Goal: Transaction & Acquisition: Subscribe to service/newsletter

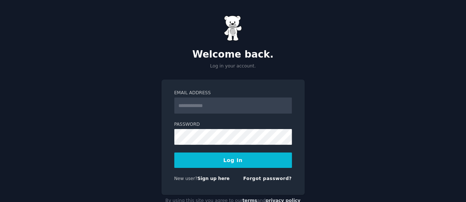
click at [219, 107] on input "Email Address" at bounding box center [233, 105] width 118 height 16
type input "**********"
click at [228, 158] on button "Log In" at bounding box center [233, 159] width 118 height 15
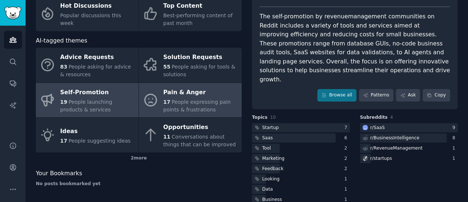
scroll to position [57, 0]
click at [199, 106] on span "People expressing pain points & frustrations" at bounding box center [197, 105] width 67 height 14
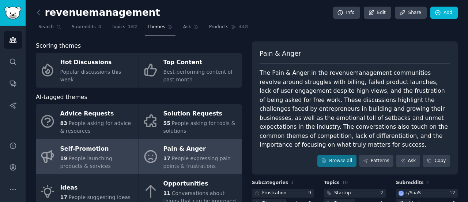
click at [79, 156] on span "People launching products & services" at bounding box center [86, 162] width 52 height 14
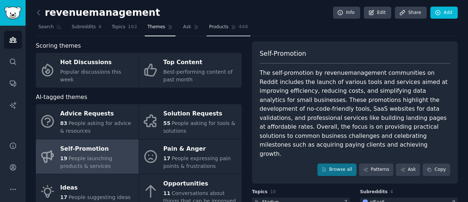
click at [211, 28] on span "Products" at bounding box center [218, 27] width 19 height 7
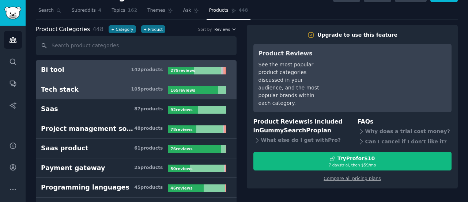
scroll to position [17, 0]
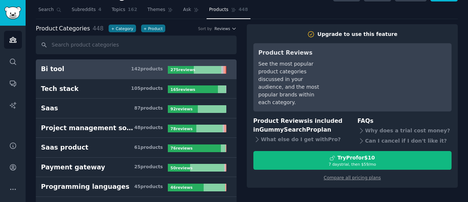
click at [142, 70] on div "142 product s" at bounding box center [147, 69] width 32 height 7
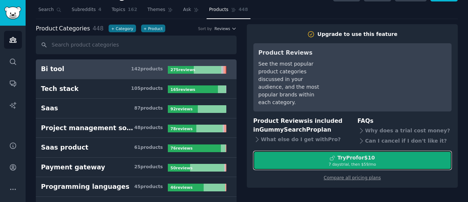
click at [326, 156] on div "Try Pro for $10" at bounding box center [353, 158] width 198 height 8
